Goal: Find specific page/section: Find specific page/section

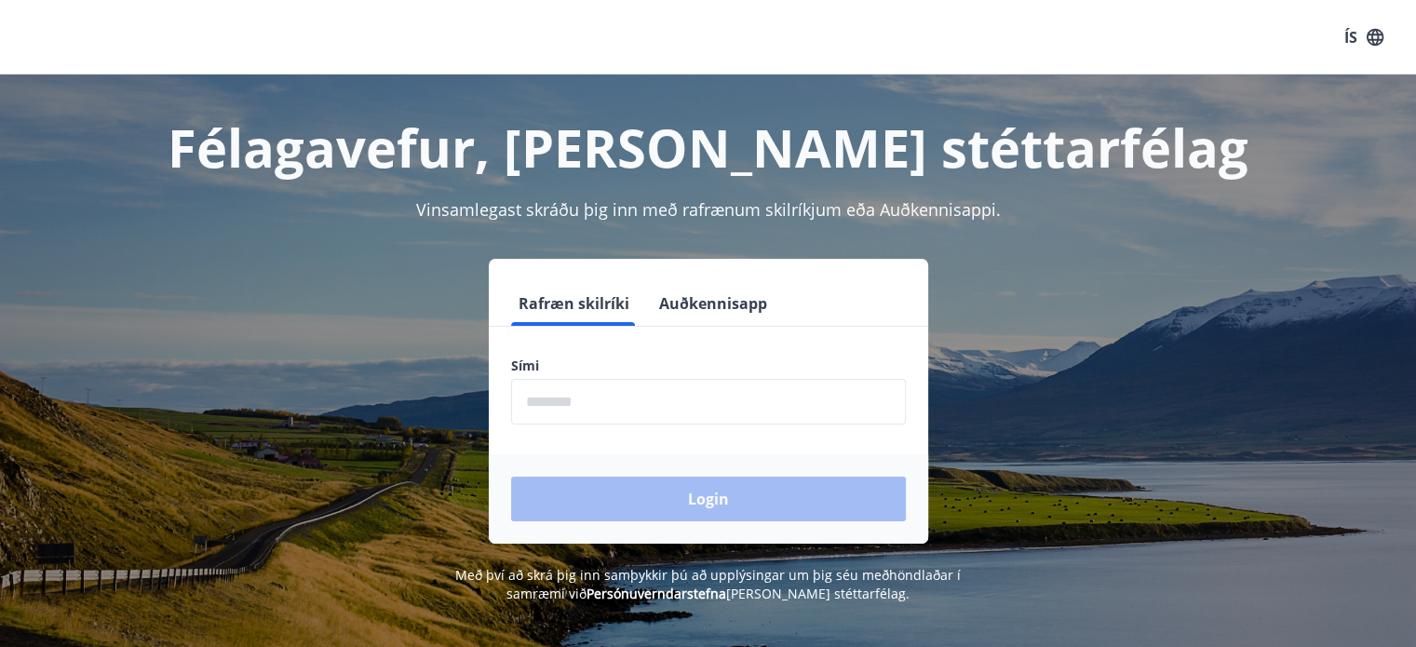
click at [617, 412] on input "phone" at bounding box center [708, 402] width 395 height 46
type input "********"
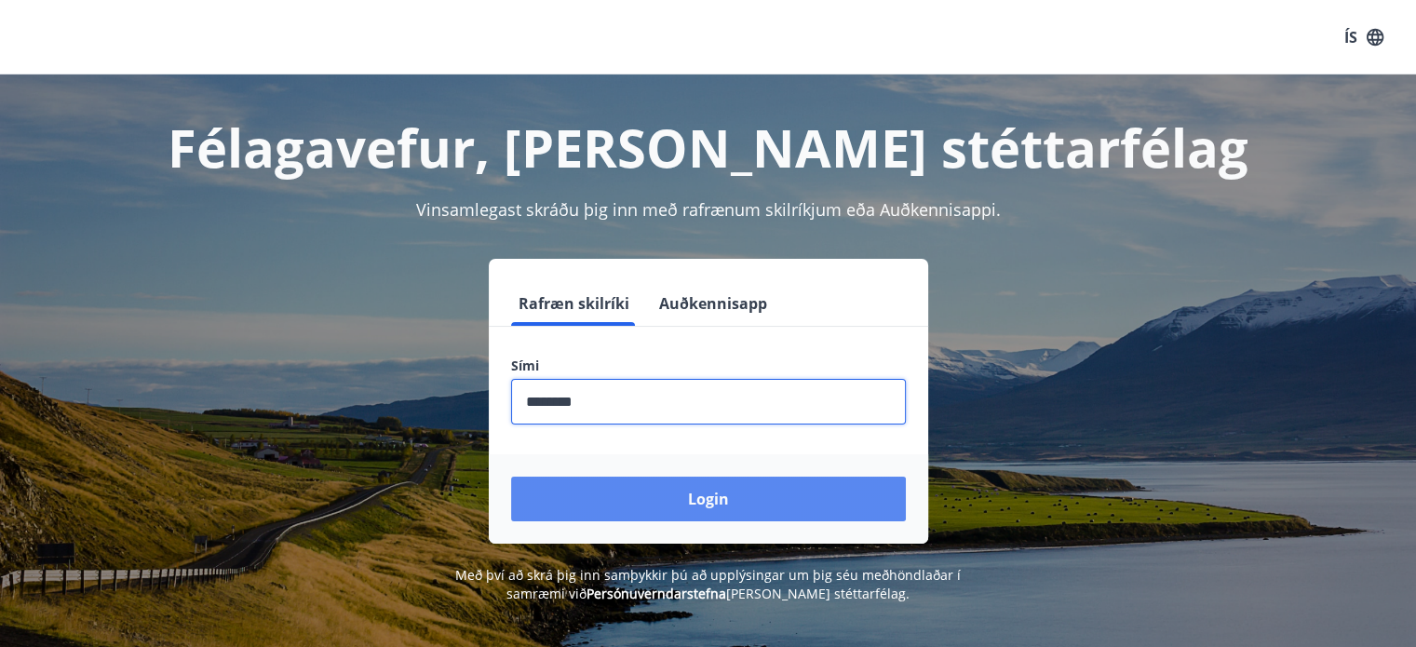
click at [626, 503] on button "Login" at bounding box center [708, 499] width 395 height 45
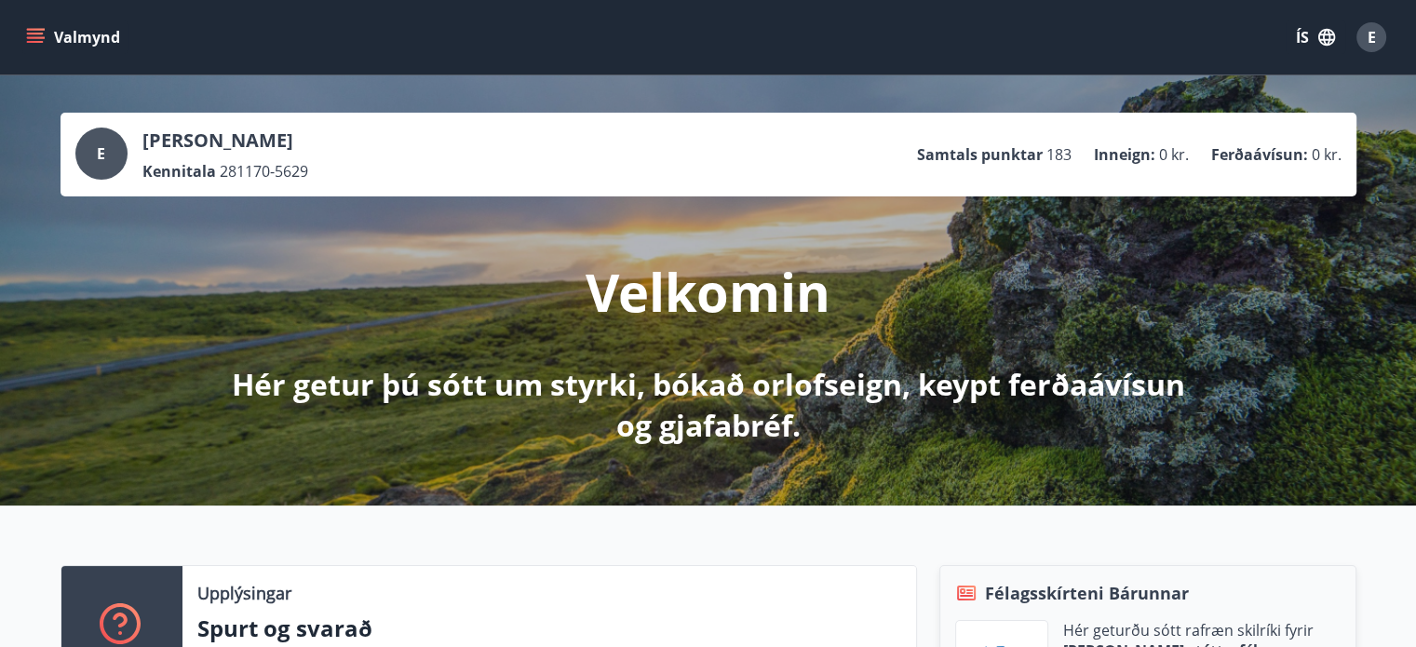
click at [34, 34] on icon "menu" at bounding box center [35, 34] width 17 height 2
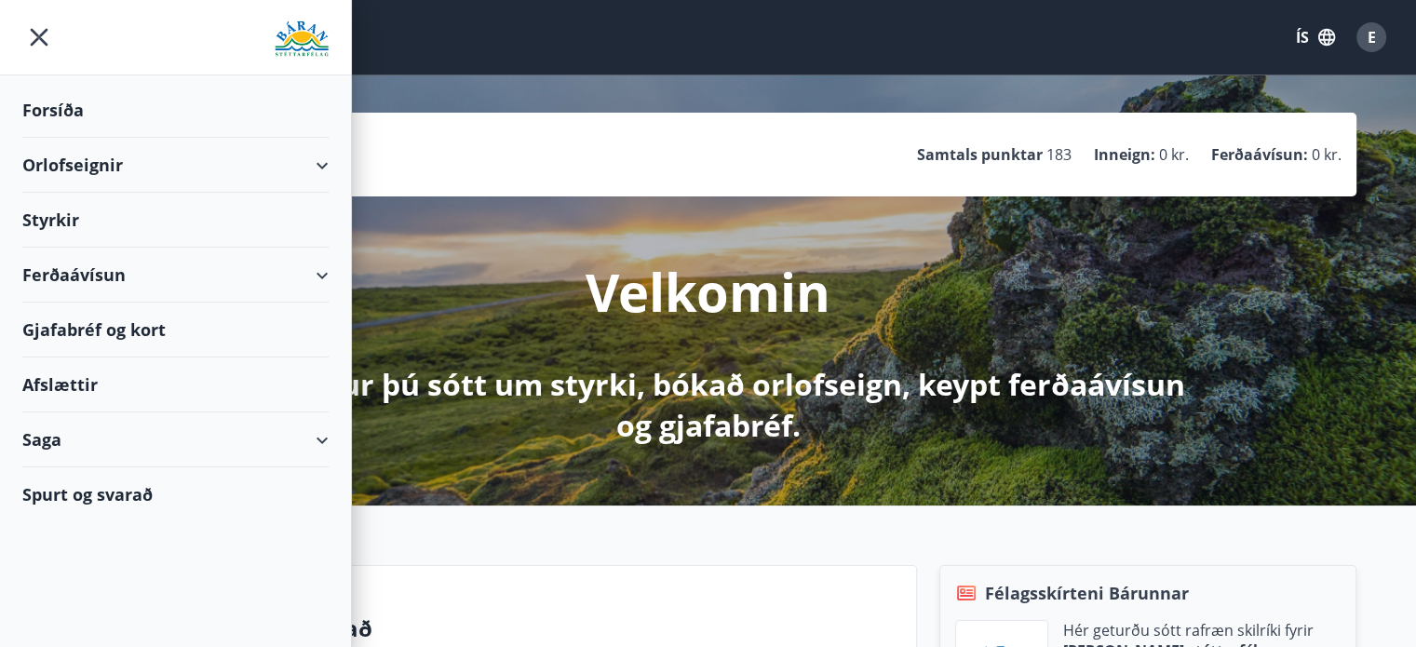
click at [133, 324] on div "Gjafabréf og kort" at bounding box center [175, 330] width 306 height 55
click at [168, 337] on div "Gjafabréf og kort" at bounding box center [175, 330] width 306 height 55
